Goal: Information Seeking & Learning: Find specific fact

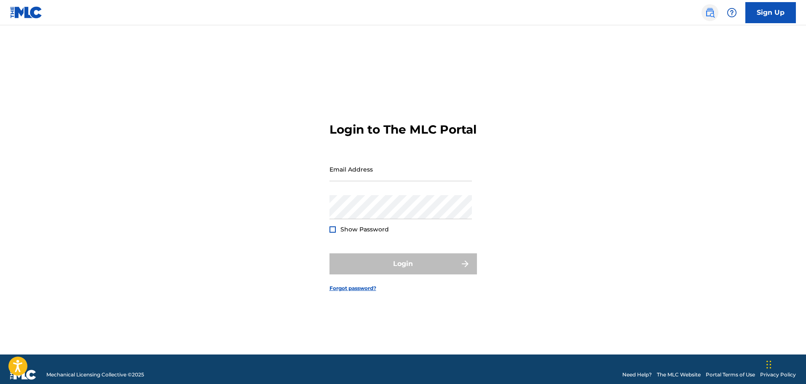
click at [709, 13] on img at bounding box center [710, 13] width 10 height 10
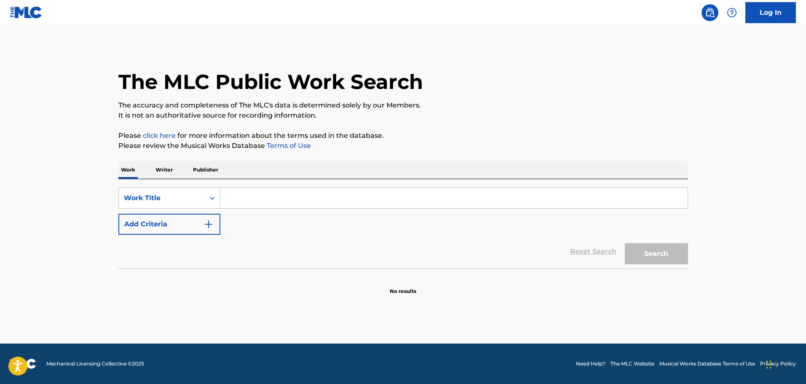
click at [201, 161] on p "Publisher" at bounding box center [205, 170] width 30 height 18
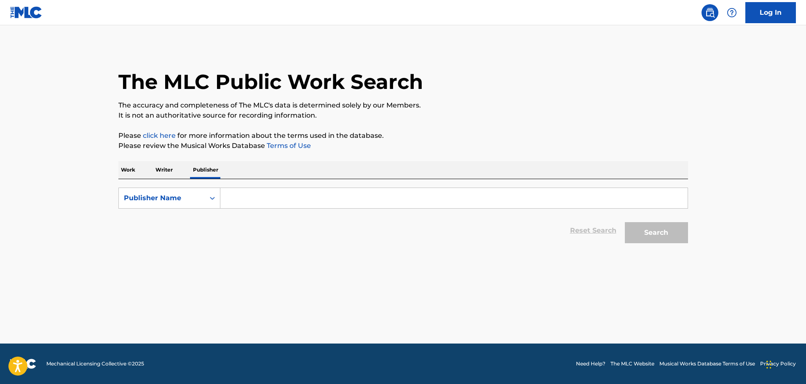
click at [229, 190] on input "Search Form" at bounding box center [453, 198] width 467 height 20
click at [625, 222] on button "Search" at bounding box center [656, 232] width 63 height 21
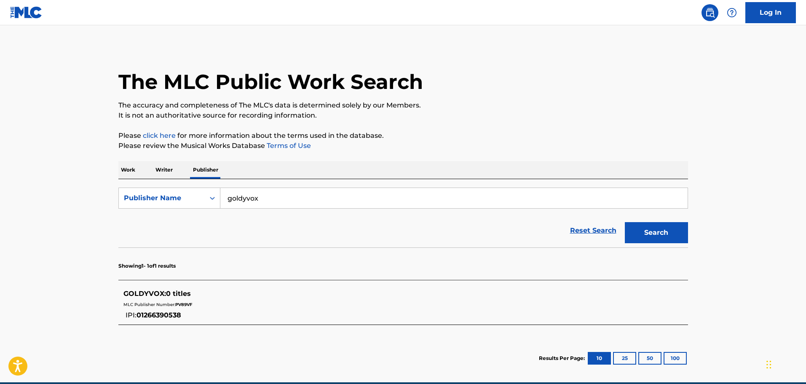
click at [182, 301] on div "MLC Publisher Number: PV89VF" at bounding box center [392, 304] width 538 height 10
click at [182, 302] on span "PV89VF" at bounding box center [183, 304] width 17 height 5
copy span "PV89VF"
click at [186, 304] on span "PV89VF" at bounding box center [183, 304] width 17 height 5
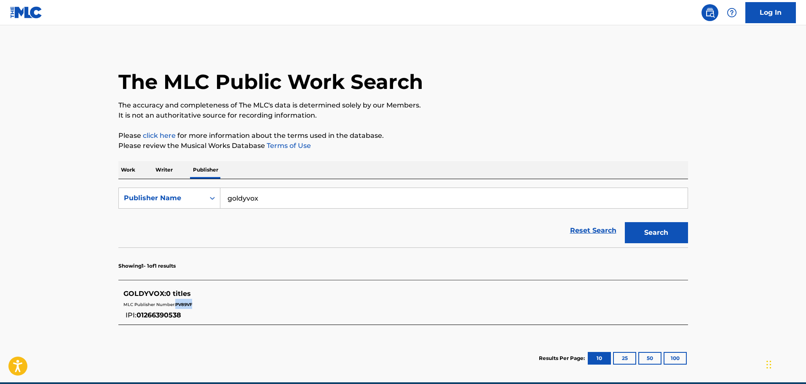
copy span "PV89VF"
drag, startPoint x: 281, startPoint y: 197, endPoint x: 255, endPoint y: 201, distance: 25.9
click at [209, 200] on div "SearchWithCriteria22ccf384-fa1b-417f-9f60-6748f6a75654 Publisher Name goldyvox" at bounding box center [403, 197] width 570 height 21
type input "SMOOTHIE PIE"
click at [625, 222] on button "Search" at bounding box center [656, 232] width 63 height 21
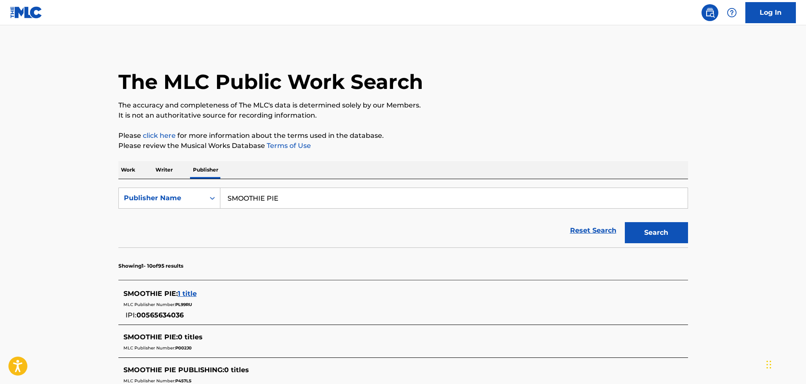
click at [711, 272] on main "The MLC Public Work Search The accuracy and completeness of The MLC's data is d…" at bounding box center [403, 364] width 806 height 678
drag, startPoint x: 198, startPoint y: 300, endPoint x: 176, endPoint y: 302, distance: 21.9
click at [176, 302] on div "MLC Publisher Number: PL99RU" at bounding box center [392, 304] width 538 height 10
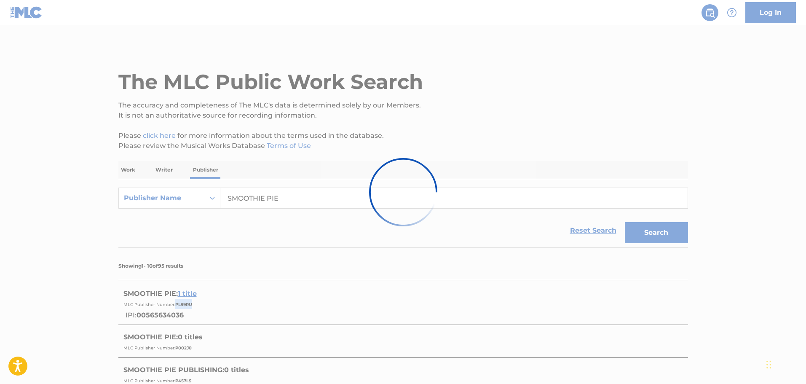
copy span "PL99RU"
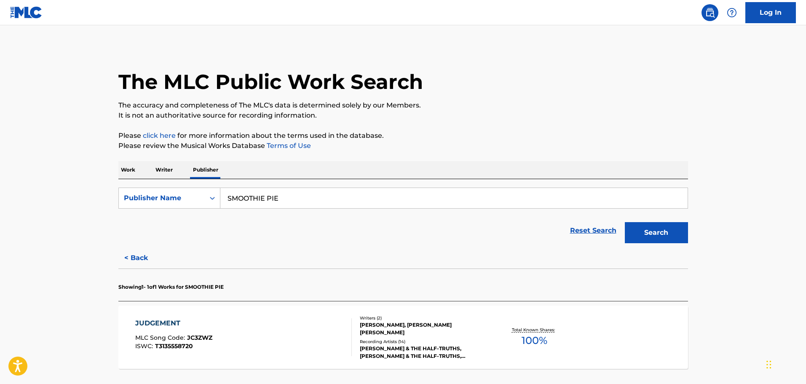
click at [430, 363] on div "JUDGEMENT MLC Song Code : JC3ZWZ ISWC : T3135558720 Writers ( 2 ) [PERSON_NAME]…" at bounding box center [403, 336] width 570 height 63
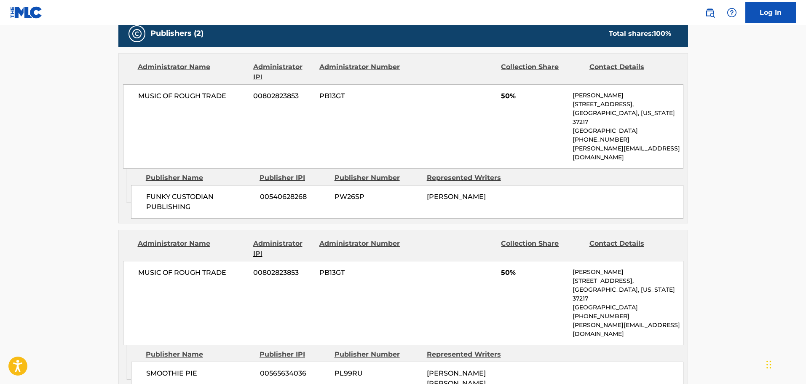
scroll to position [421, 0]
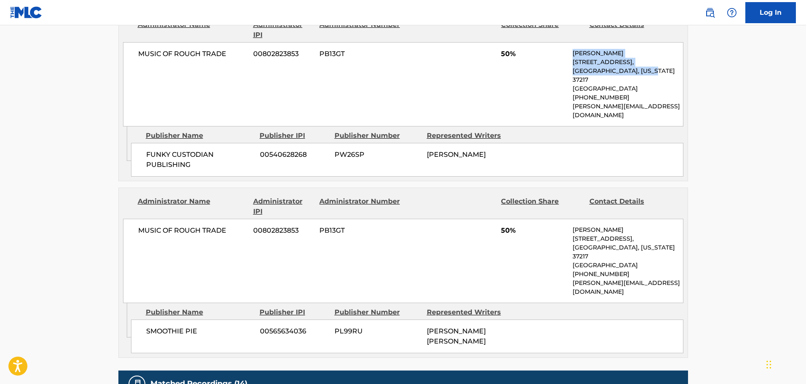
drag, startPoint x: 567, startPoint y: 60, endPoint x: 646, endPoint y: 69, distance: 79.3
click at [646, 69] on div "MUSIC OF ROUGH TRADE 00802823853 PB13GT 50% [PERSON_NAME] [STREET_ADDRESS][US_S…" at bounding box center [403, 84] width 560 height 84
click at [633, 84] on p "[GEOGRAPHIC_DATA]" at bounding box center [628, 88] width 110 height 9
drag, startPoint x: 651, startPoint y: 70, endPoint x: 574, endPoint y: 58, distance: 78.4
click at [574, 58] on div "[PERSON_NAME] [STREET_ADDRESS][US_STATE] [PHONE_NUMBER] [PERSON_NAME][EMAIL_ADD…" at bounding box center [628, 84] width 110 height 71
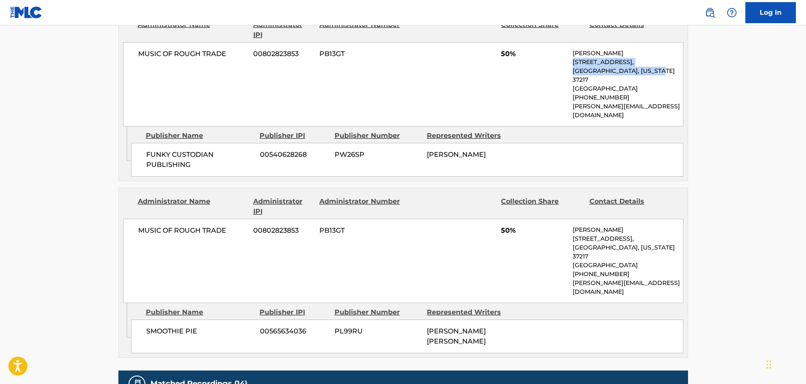
copy div "[STREET_ADDRESS][US_STATE]"
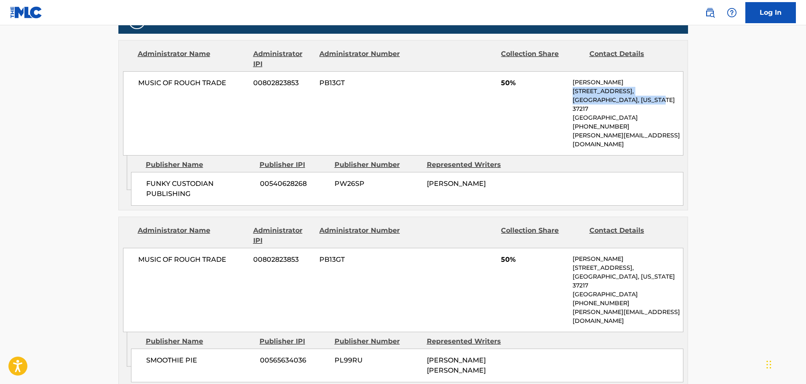
scroll to position [379, 0]
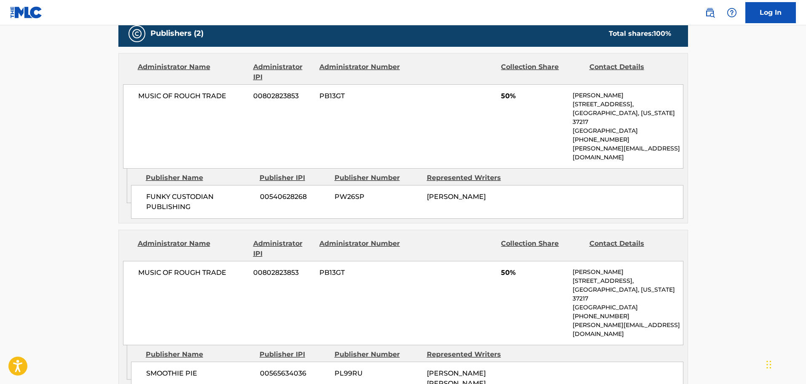
click at [337, 368] on span "PL99RU" at bounding box center [378, 373] width 86 height 10
copy span "PL99RU"
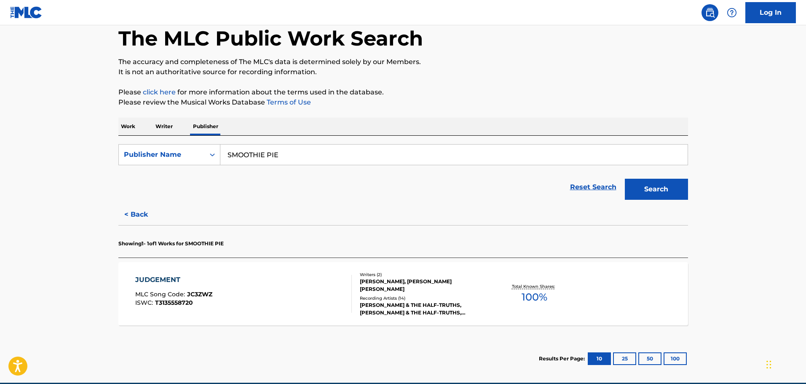
scroll to position [83, 0]
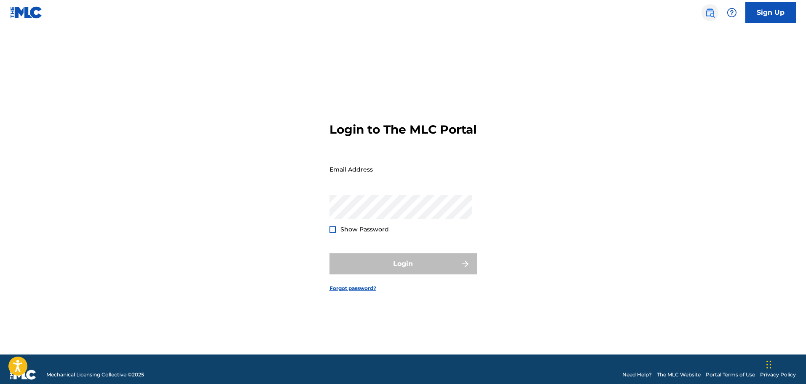
click at [715, 12] on link at bounding box center [709, 12] width 17 height 17
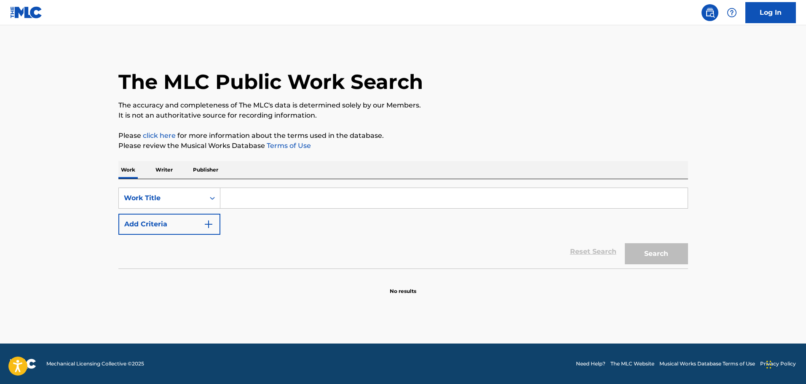
click at [208, 167] on p "Publisher" at bounding box center [205, 170] width 30 height 18
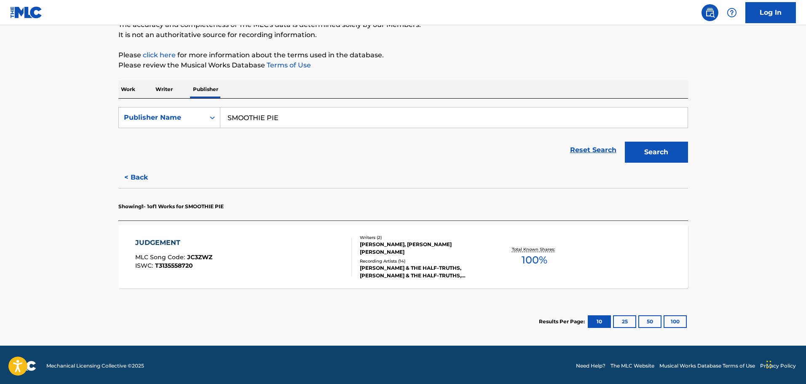
scroll to position [83, 0]
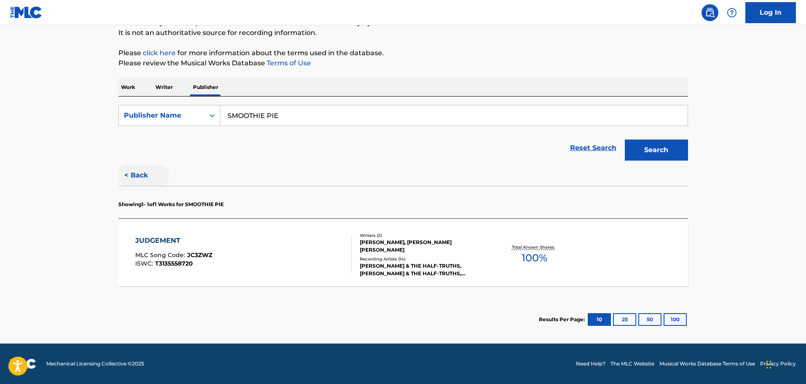
click at [139, 178] on button "< Back" at bounding box center [143, 175] width 51 height 21
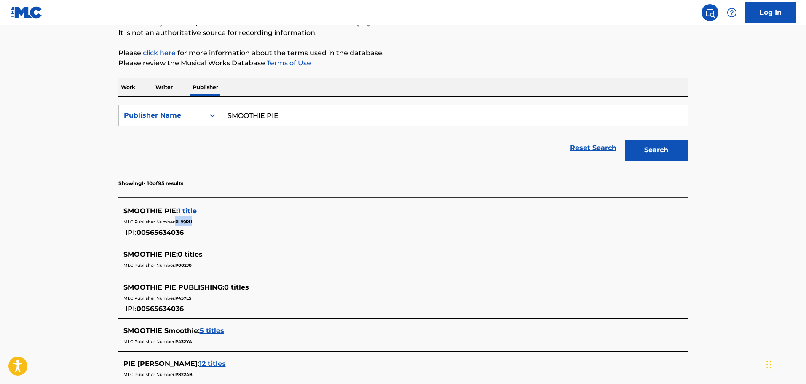
drag, startPoint x: 183, startPoint y: 224, endPoint x: 176, endPoint y: 224, distance: 6.7
click at [176, 224] on div "MLC Publisher Number: PL99RU" at bounding box center [392, 221] width 538 height 10
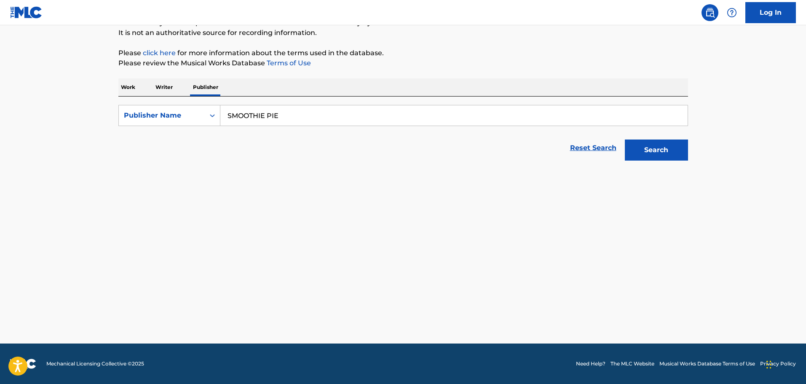
copy span "PL99RU"
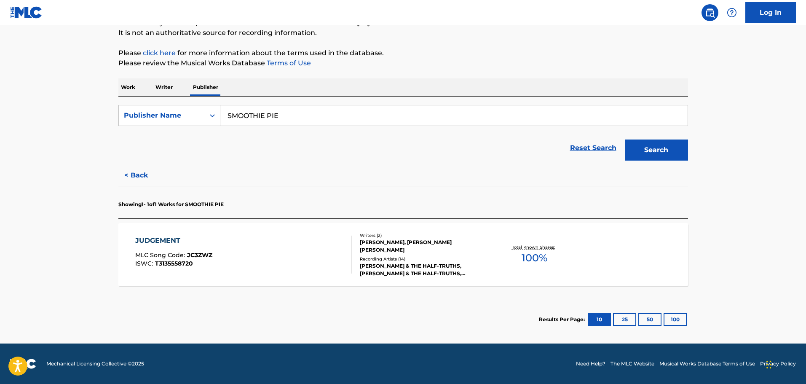
click at [374, 266] on div "[PERSON_NAME] & THE HALF-TRUTHS, [PERSON_NAME] & THE HALF-TRUTHS, [PERSON_NAME]…" at bounding box center [423, 269] width 127 height 15
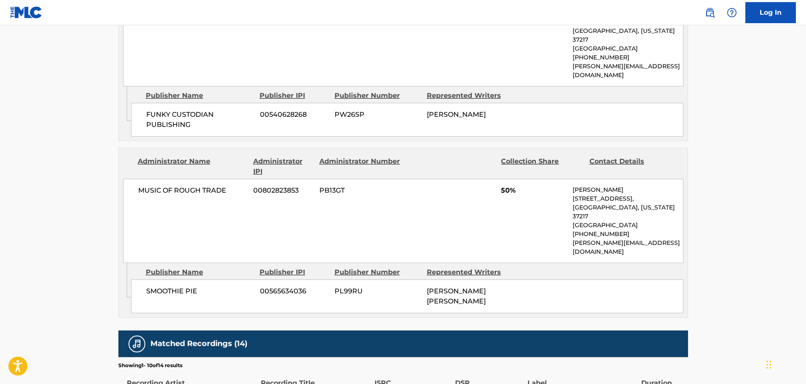
scroll to position [548, 0]
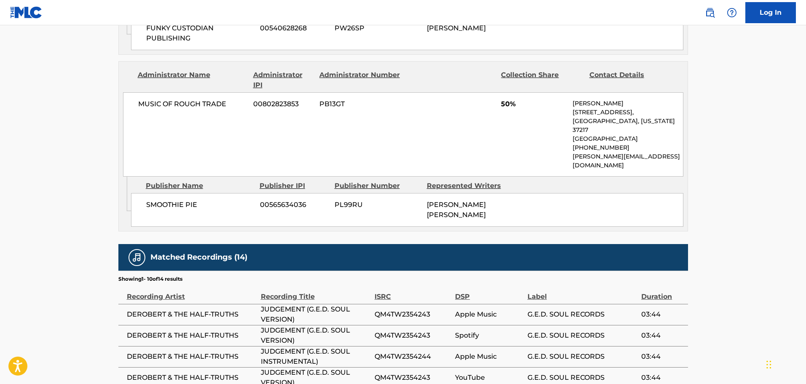
click at [350, 200] on span "PL99RU" at bounding box center [378, 205] width 86 height 10
copy span "PL99RU"
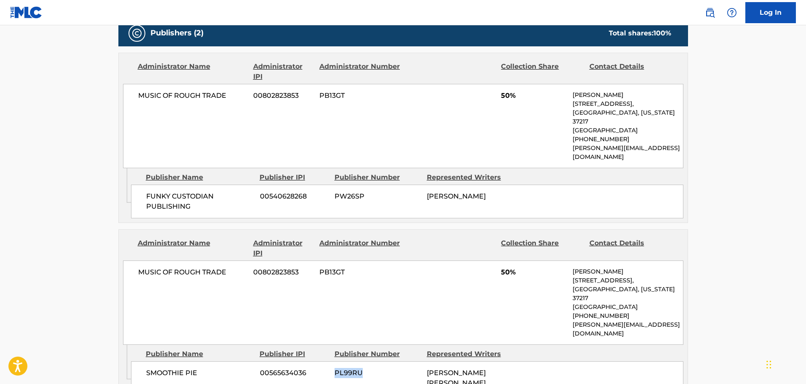
scroll to position [379, 0]
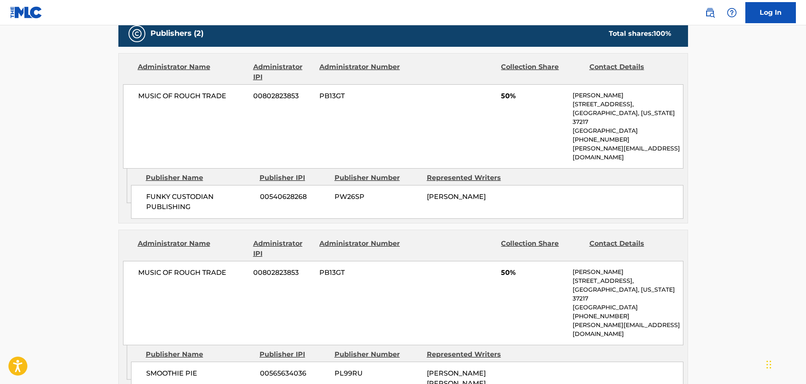
click at [351, 192] on span "PW26SP" at bounding box center [378, 197] width 86 height 10
copy span "PW26SP"
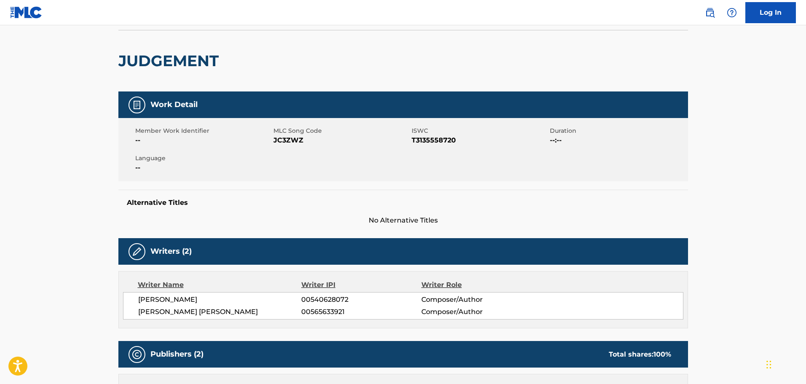
scroll to position [0, 0]
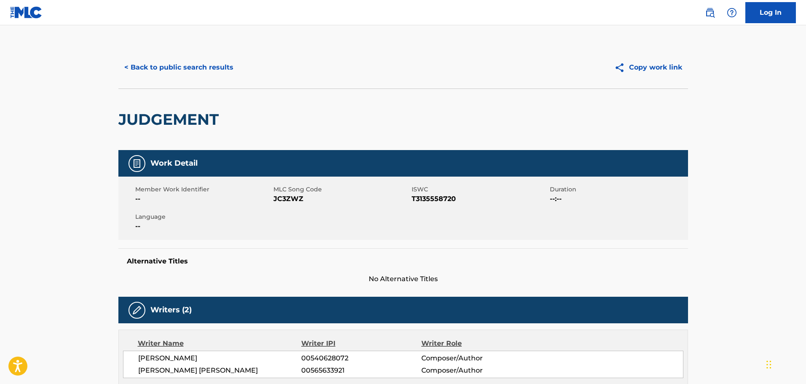
click at [23, 9] on img at bounding box center [26, 12] width 32 height 12
